Goal: Navigation & Orientation: Find specific page/section

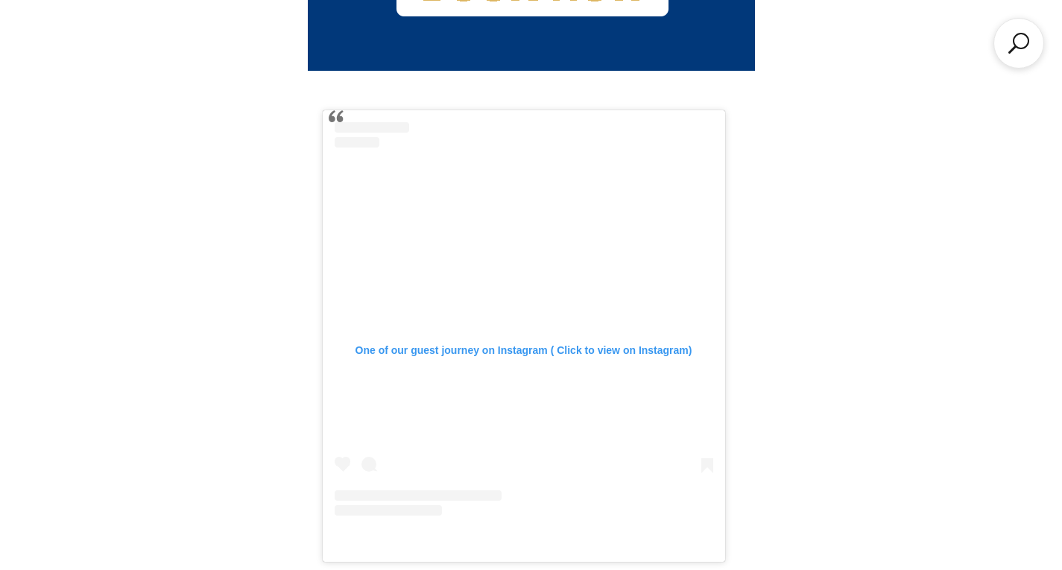
scroll to position [1640, 0]
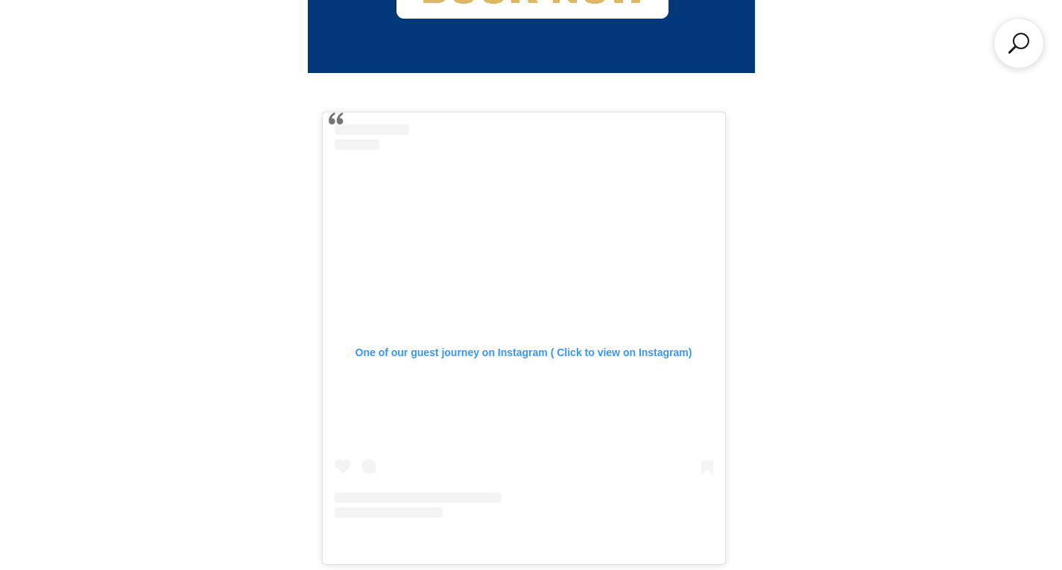
click at [572, 340] on div "One of our guest journey on Instagram ( Click to view on Instagram)" at bounding box center [524, 349] width 379 height 19
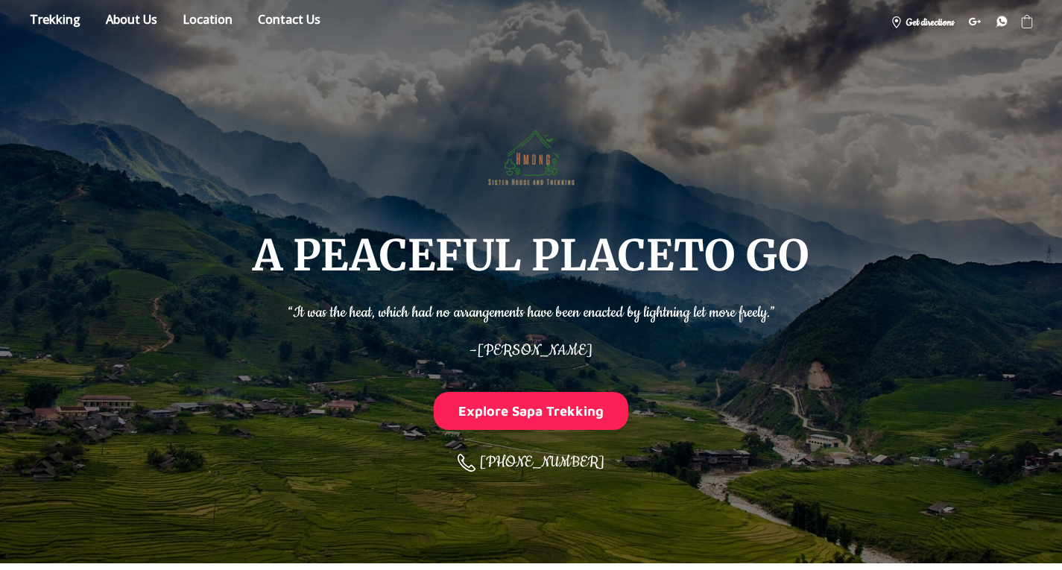
scroll to position [0, 0]
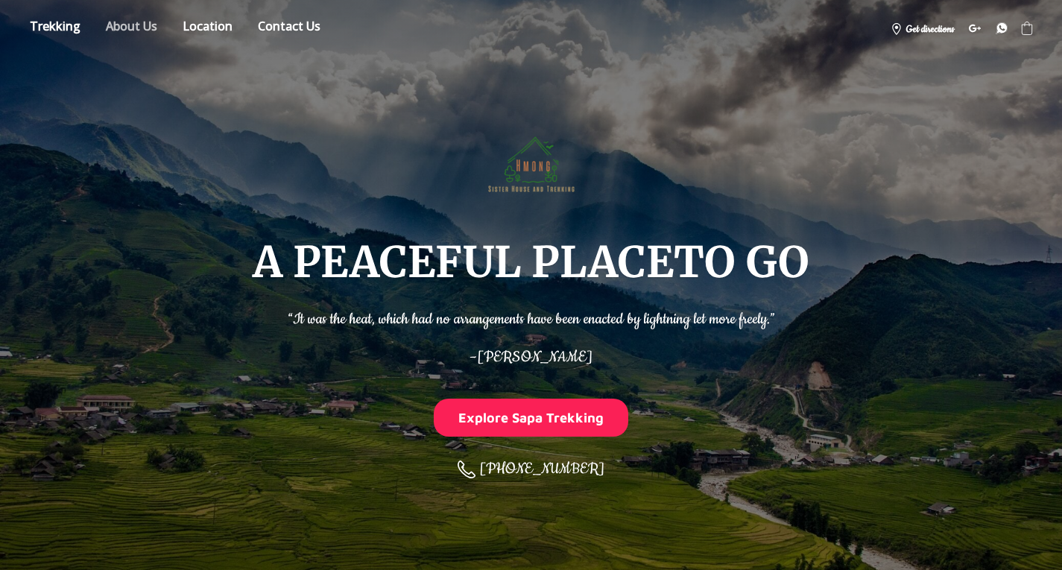
click at [136, 27] on link "About" at bounding box center [132, 29] width 74 height 26
click at [282, 38] on link "Contact us" at bounding box center [289, 29] width 85 height 26
click at [209, 25] on link "Location" at bounding box center [207, 29] width 72 height 26
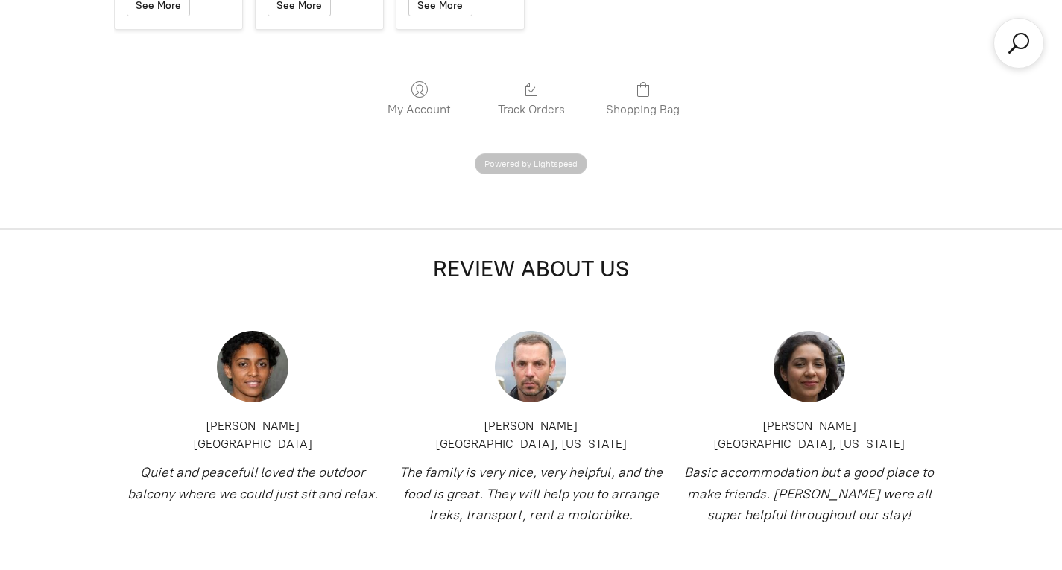
scroll to position [9014, 0]
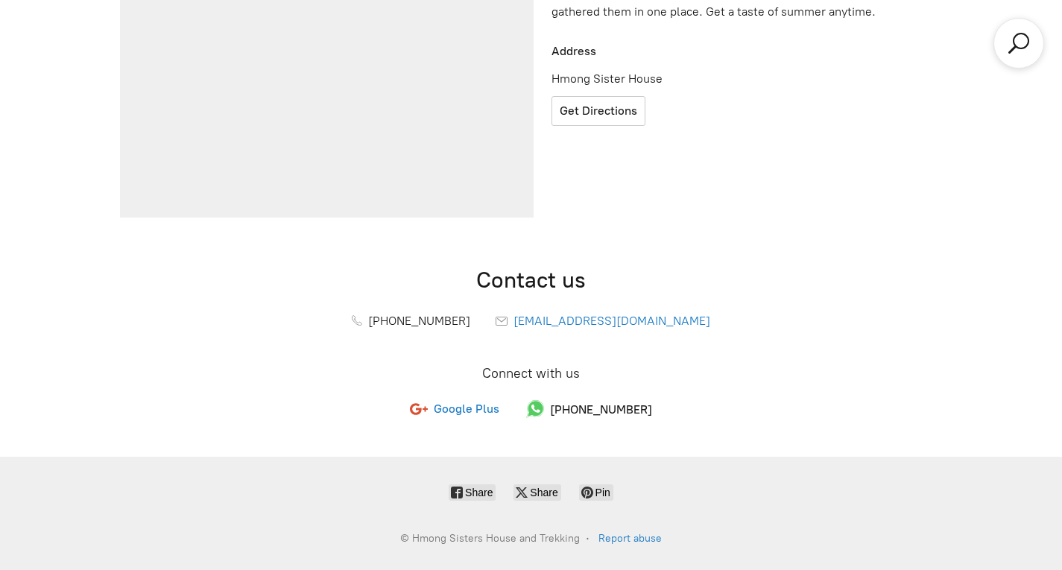
scroll to position [9111, 0]
